Goal: Information Seeking & Learning: Learn about a topic

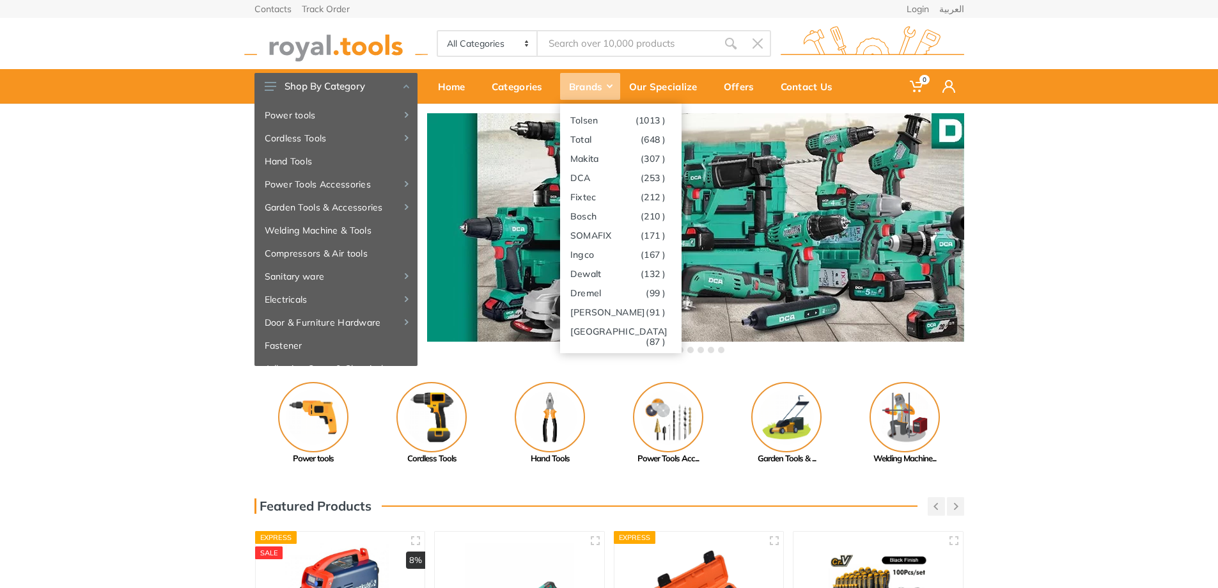
click at [609, 84] on icon at bounding box center [610, 86] width 6 height 4
click at [613, 254] on link "Ingco (167 )" at bounding box center [621, 253] width 122 height 19
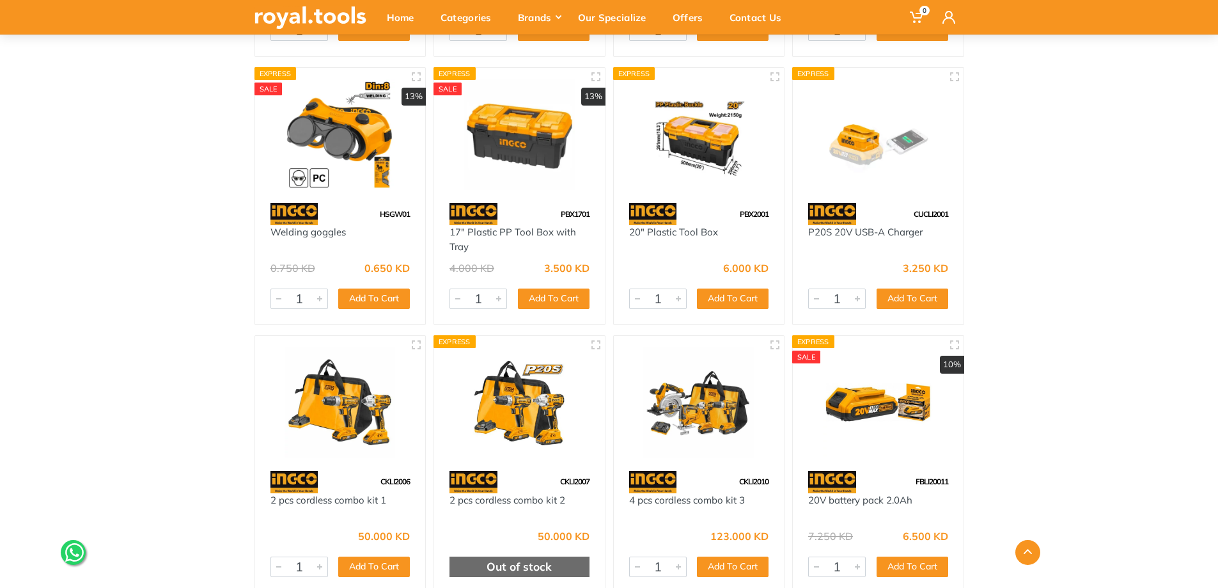
scroll to position [3198, 0]
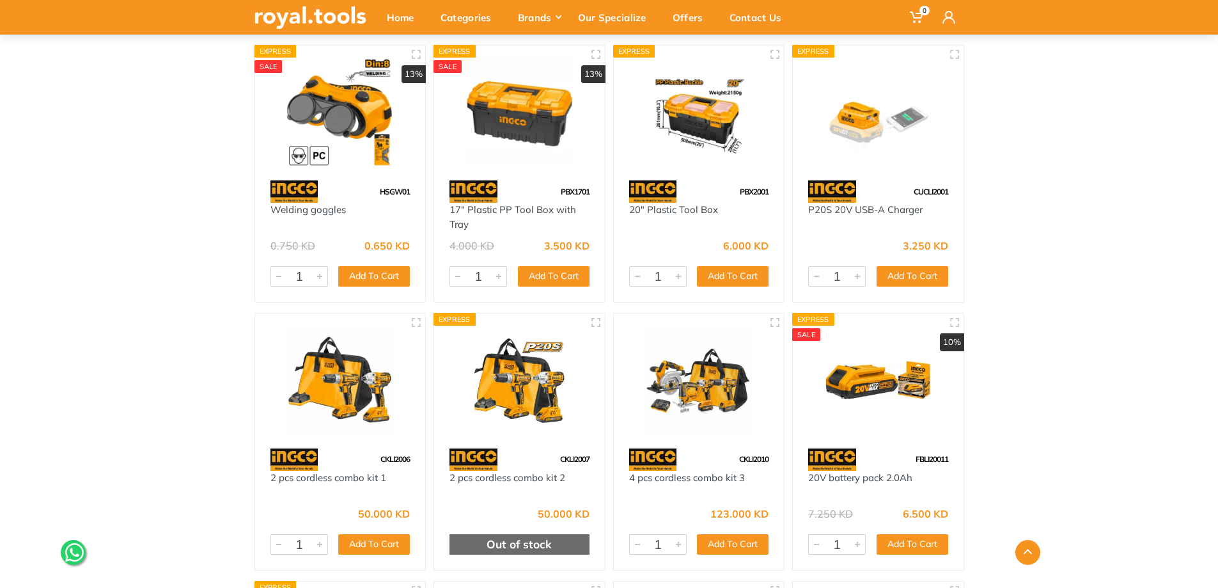
click at [363, 414] on img at bounding box center [341, 380] width 148 height 111
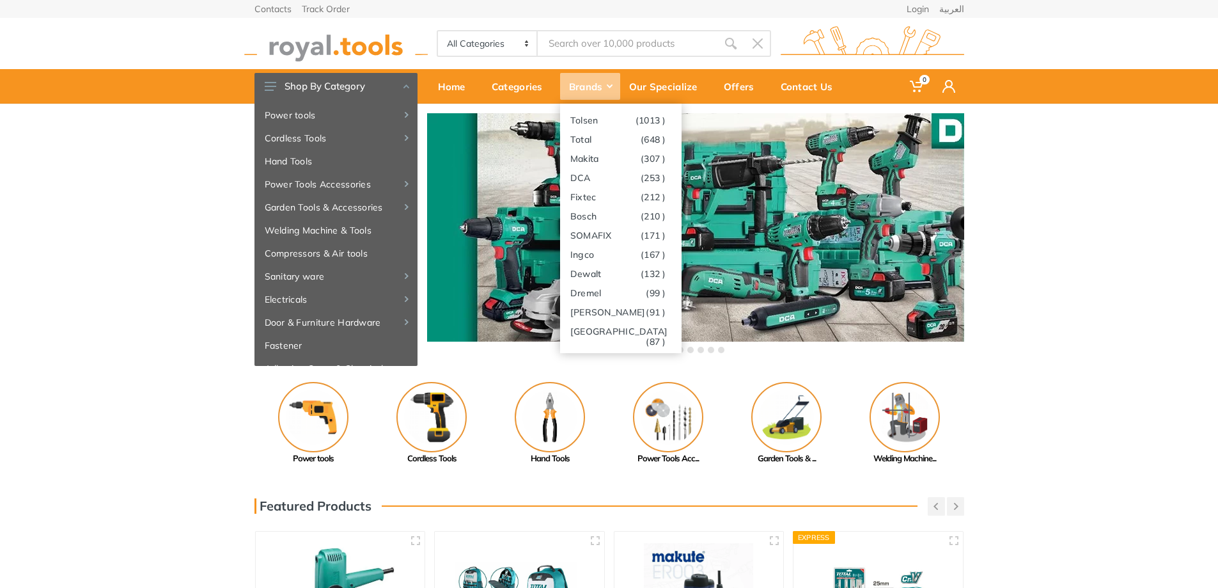
click at [607, 88] on div "Brands" at bounding box center [590, 86] width 60 height 27
click at [610, 180] on link "DCA (253 )" at bounding box center [621, 177] width 122 height 19
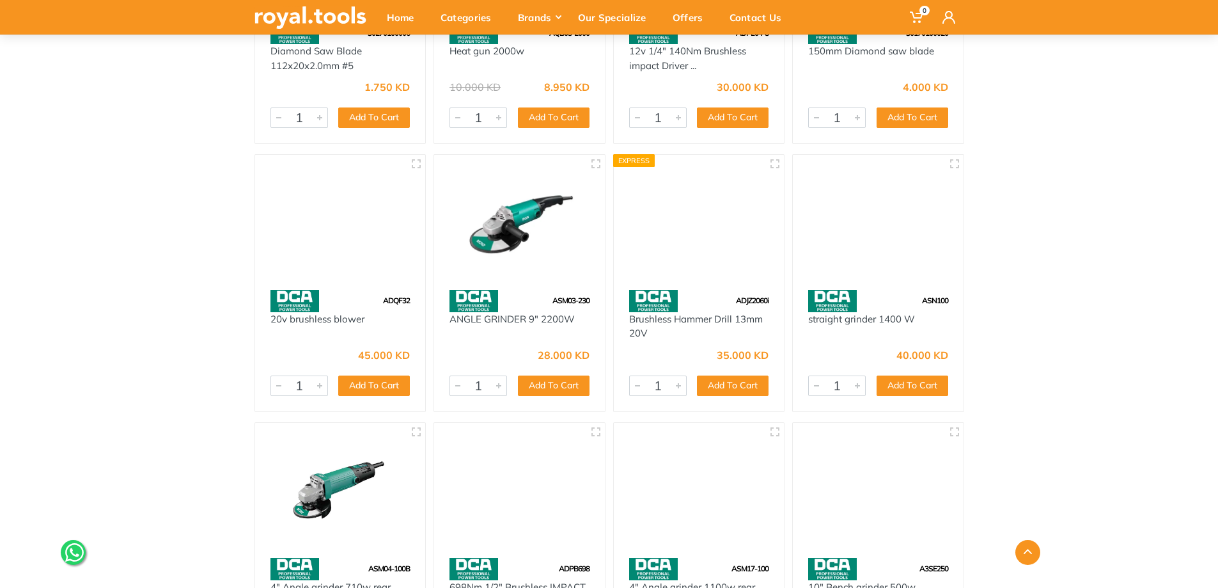
scroll to position [5501, 0]
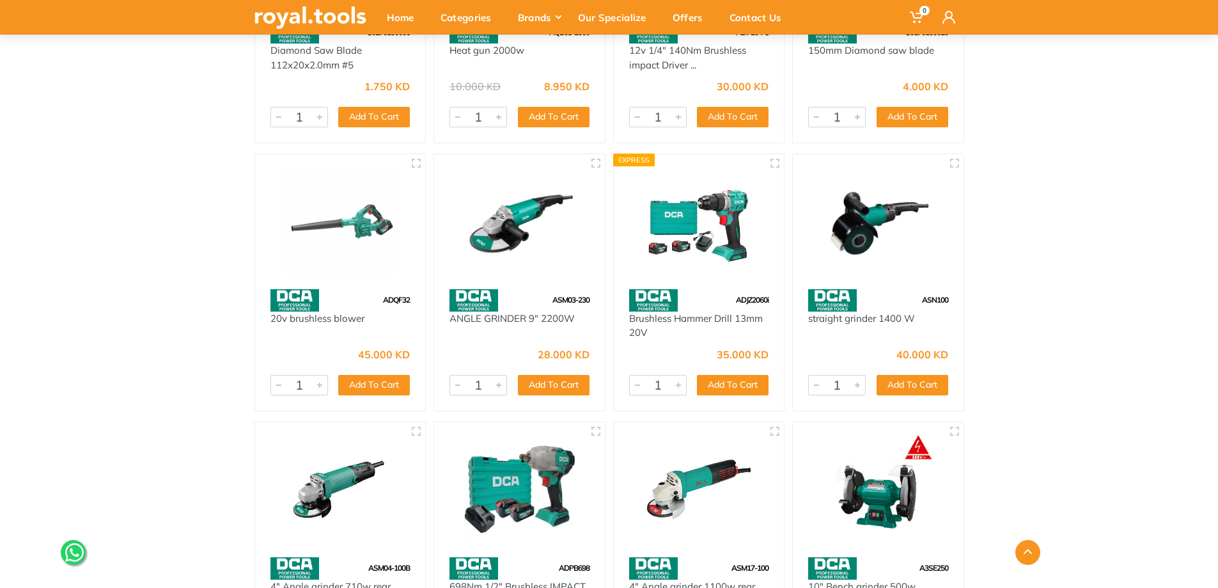
click at [695, 218] on img at bounding box center [700, 221] width 148 height 111
